Goal: Navigation & Orientation: Find specific page/section

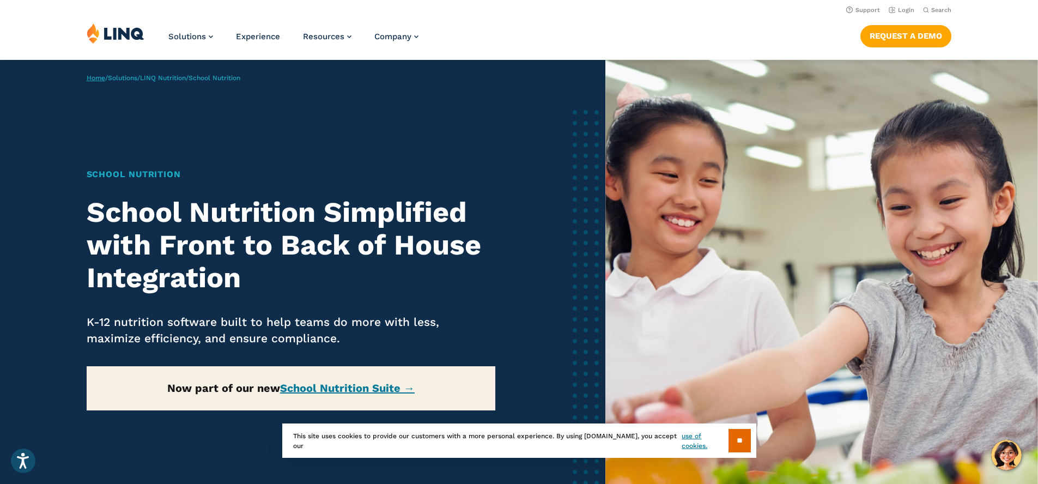
click at [93, 75] on link "Home" at bounding box center [96, 78] width 19 height 8
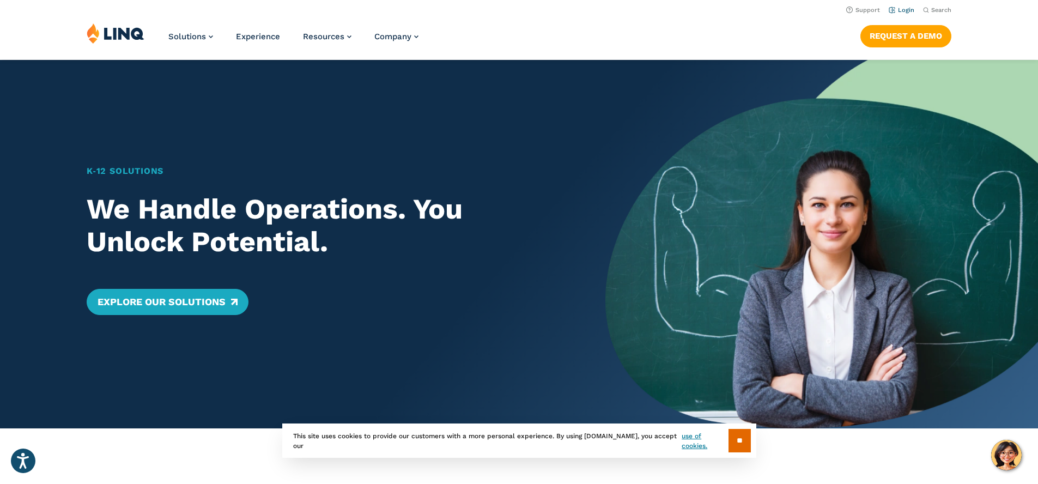
click at [892, 7] on link "Login" at bounding box center [902, 10] width 26 height 7
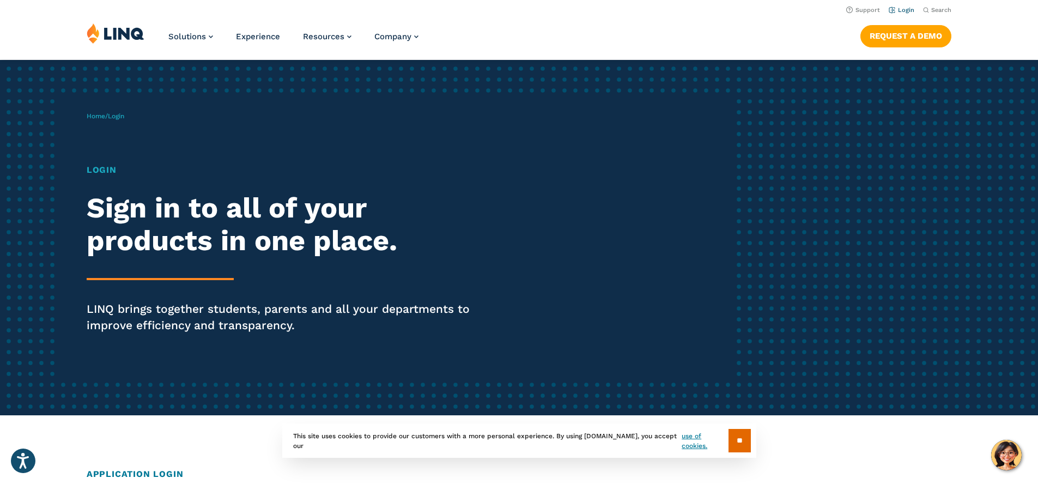
click at [910, 10] on link "Login" at bounding box center [902, 10] width 26 height 7
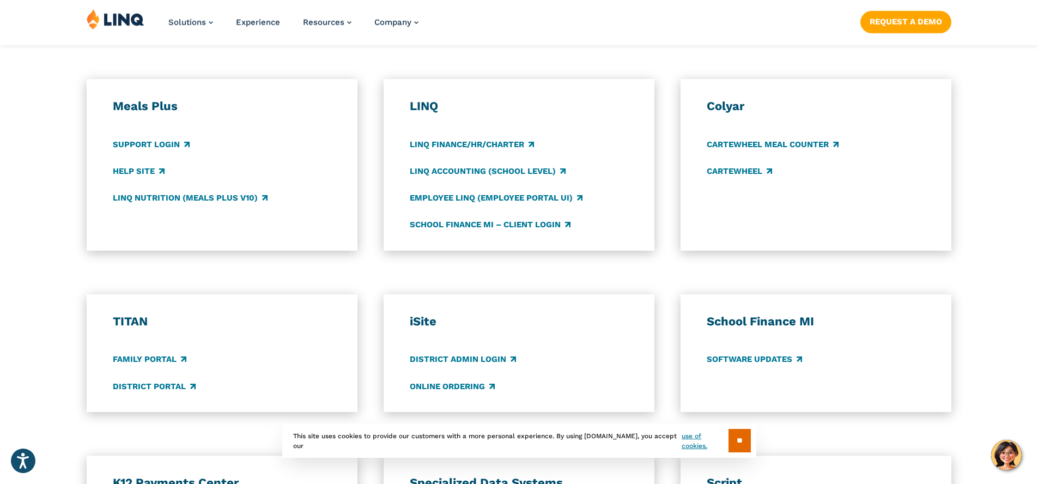
scroll to position [637, 0]
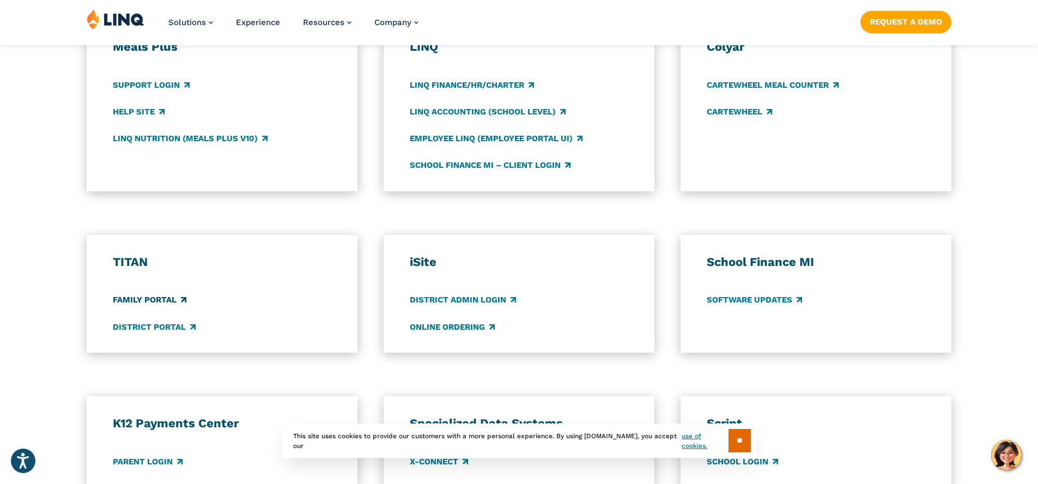
click at [175, 303] on link "Family Portal" at bounding box center [150, 300] width 74 height 12
